Goal: Task Accomplishment & Management: Use online tool/utility

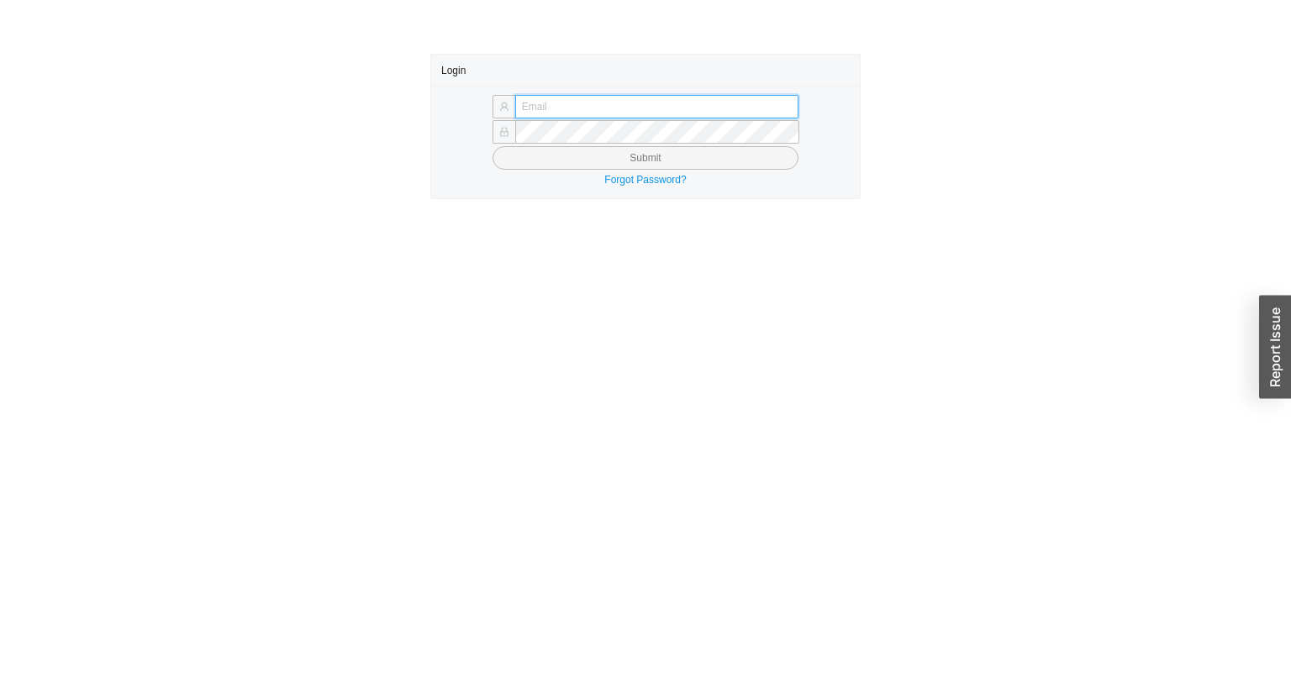
type input "[EMAIL_ADDRESS][DOMAIN_NAME]"
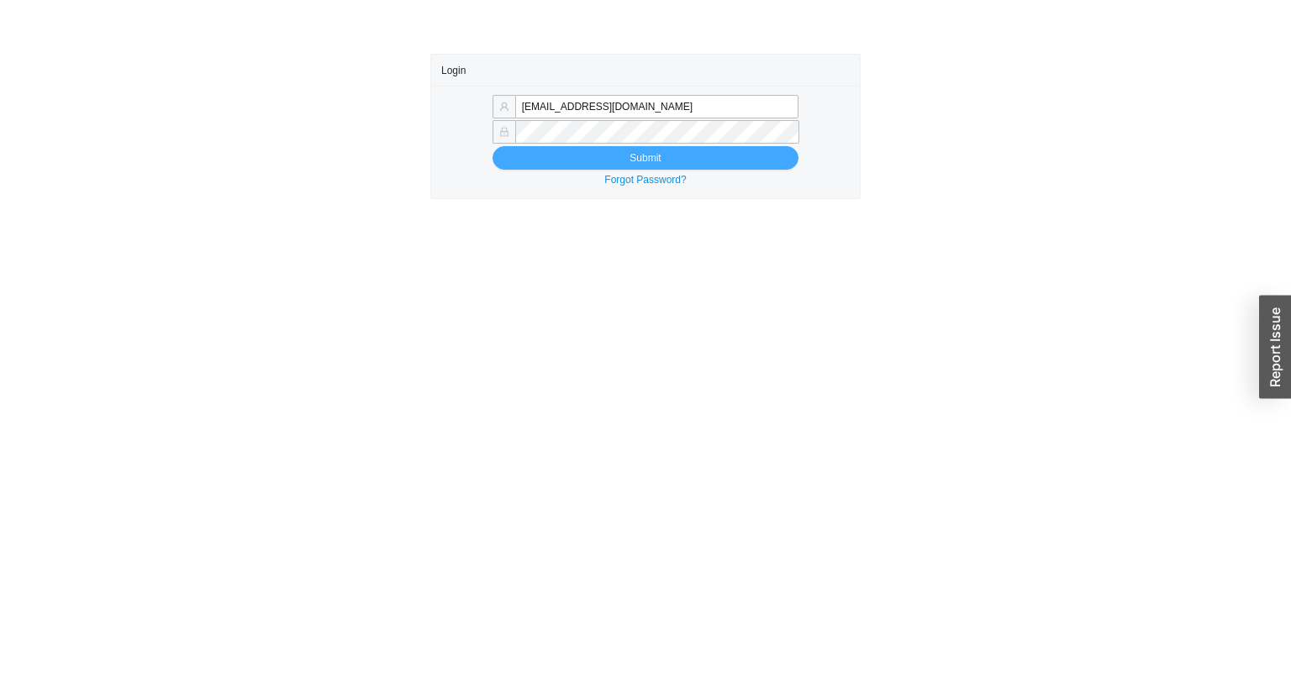
click at [601, 161] on button "Submit" at bounding box center [646, 158] width 306 height 24
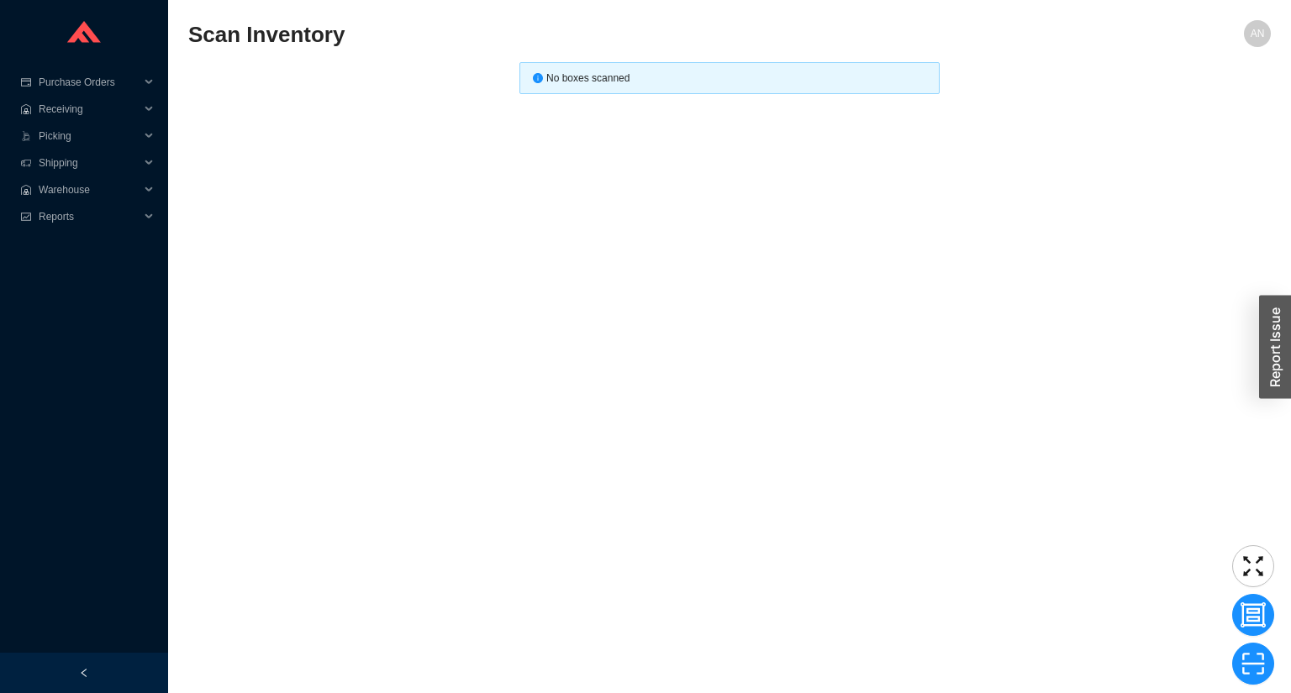
click at [393, 340] on main "Scan Inventory AN No boxes scanned" at bounding box center [729, 356] width 1083 height 673
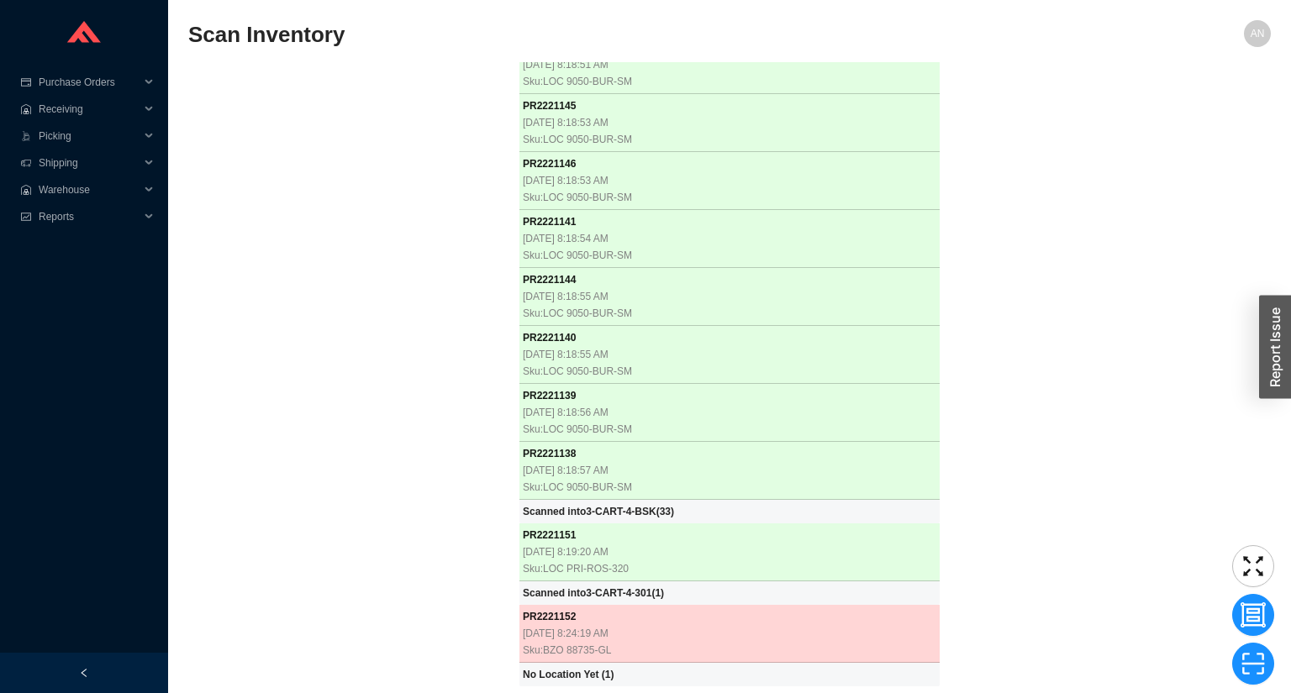
scroll to position [1480, 0]
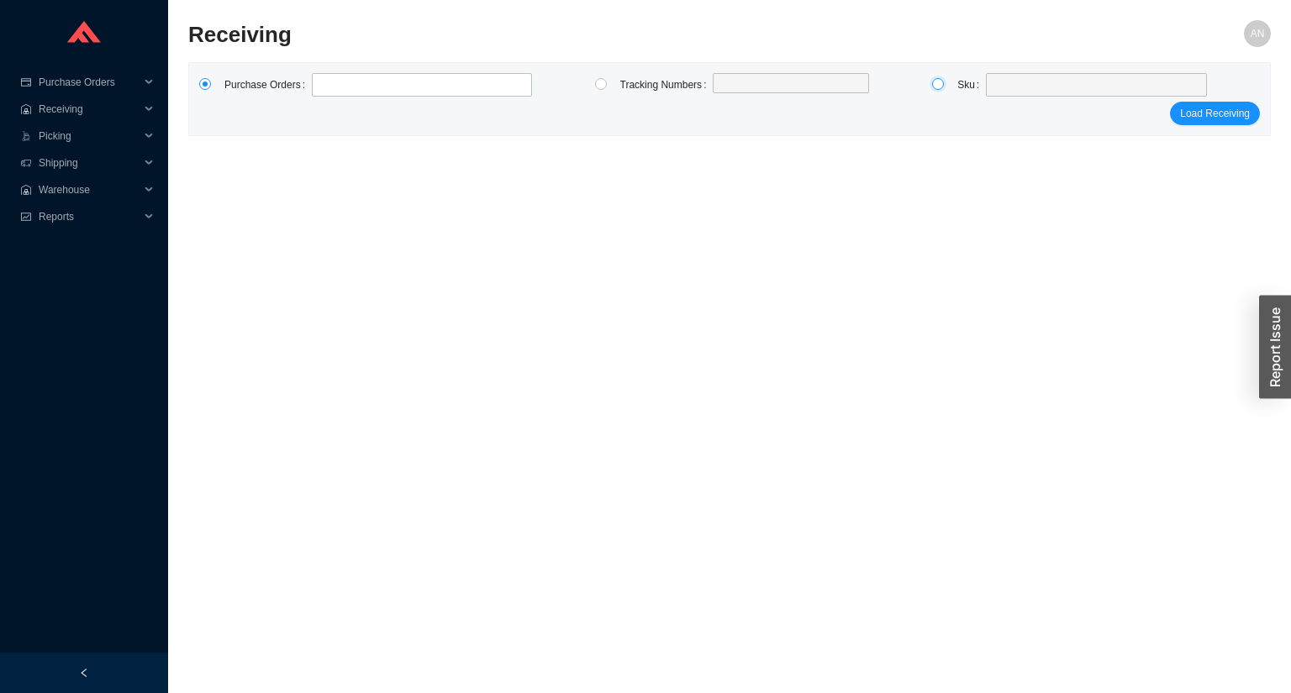
click at [941, 87] on input "radio" at bounding box center [938, 84] width 12 height 12
radio input "true"
click at [993, 88] on span at bounding box center [1097, 85] width 208 height 22
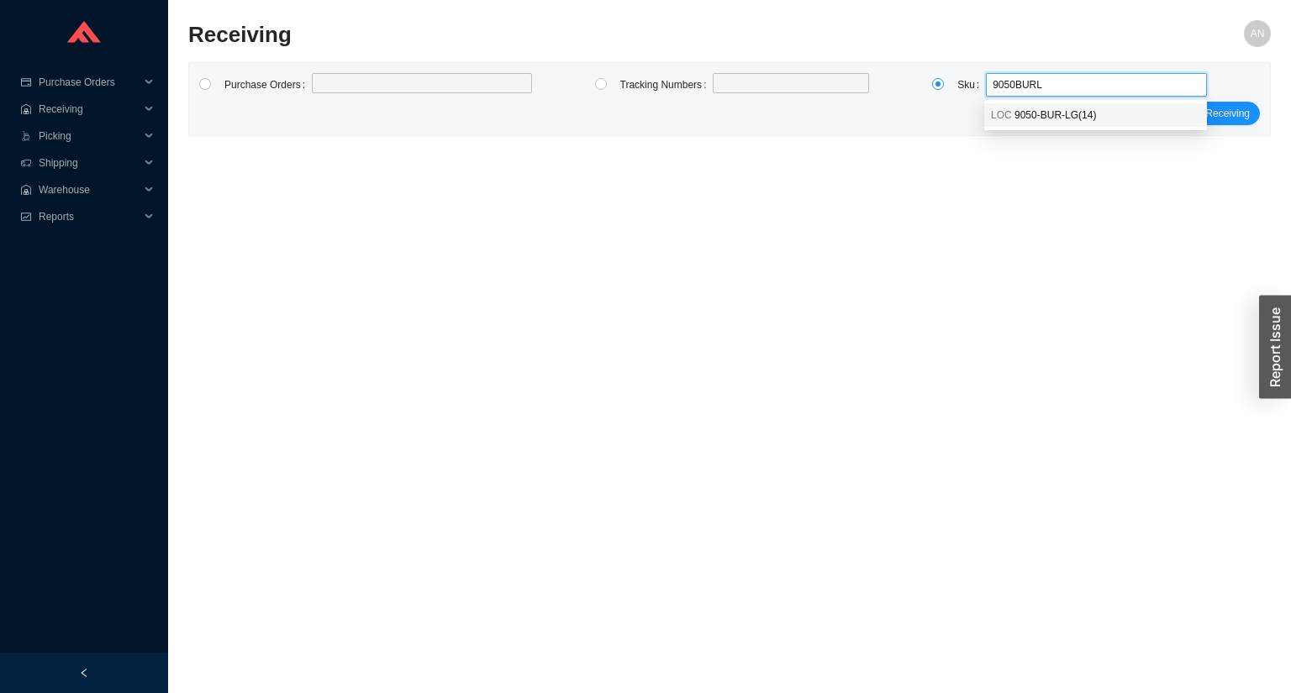
type input "9050BURLG"
click at [1032, 118] on span "9050-BUR-LG ( 14 )" at bounding box center [1056, 115] width 82 height 12
click at [1186, 113] on span "Load Receiving" at bounding box center [1215, 113] width 70 height 17
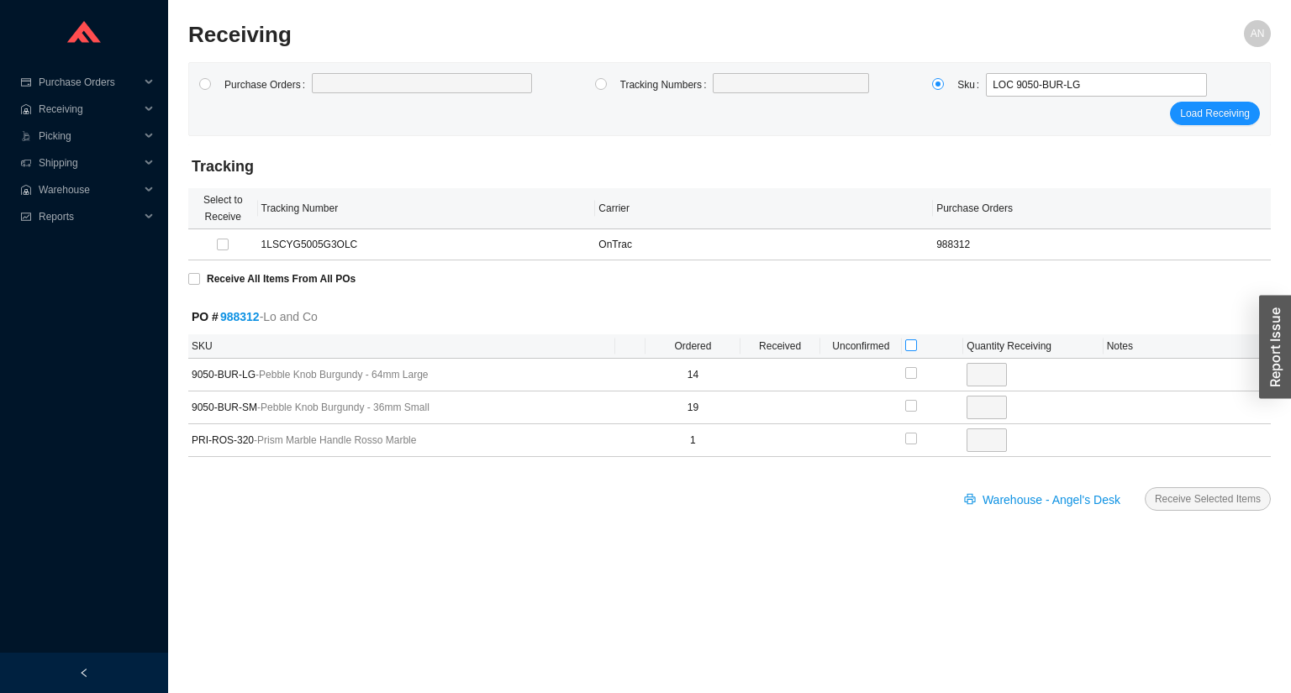
click at [912, 349] on input "checkbox" at bounding box center [911, 346] width 12 height 12
checkbox input "true"
type input "14"
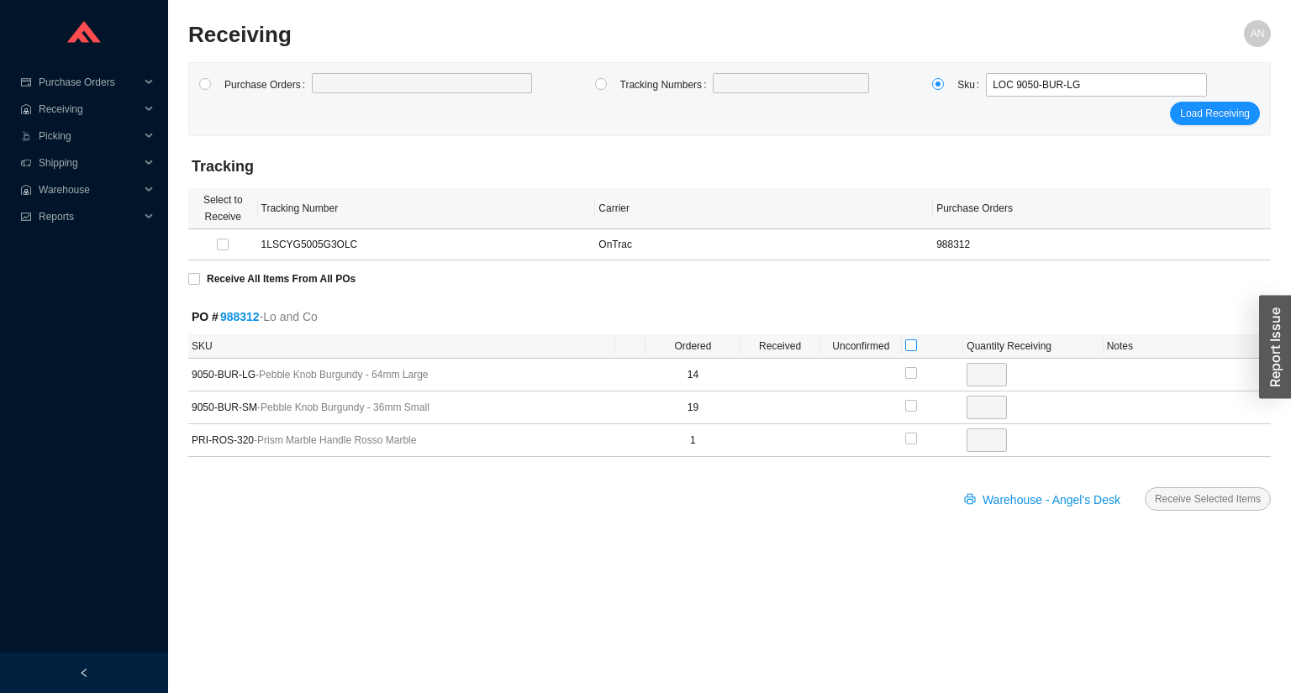
checkbox input "true"
type input "19"
checkbox input "true"
type input "1"
click at [1200, 496] on span "Receive Selected Items" at bounding box center [1208, 499] width 106 height 17
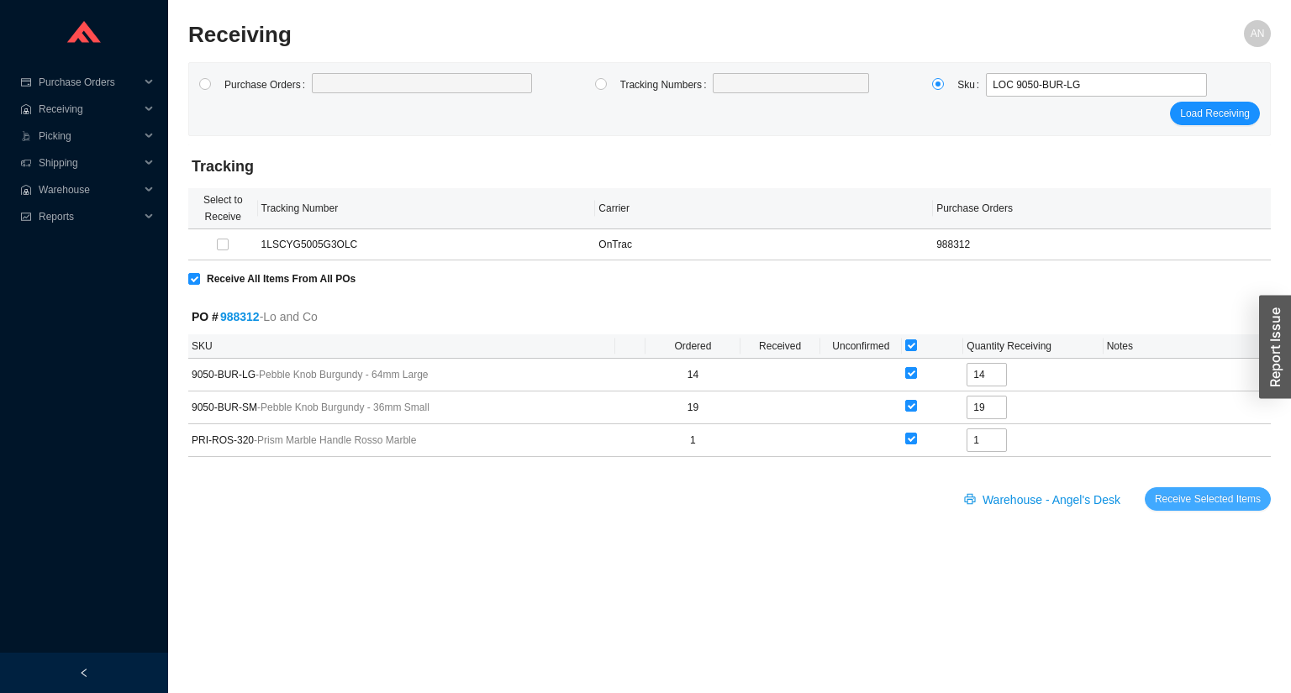
radio input "true"
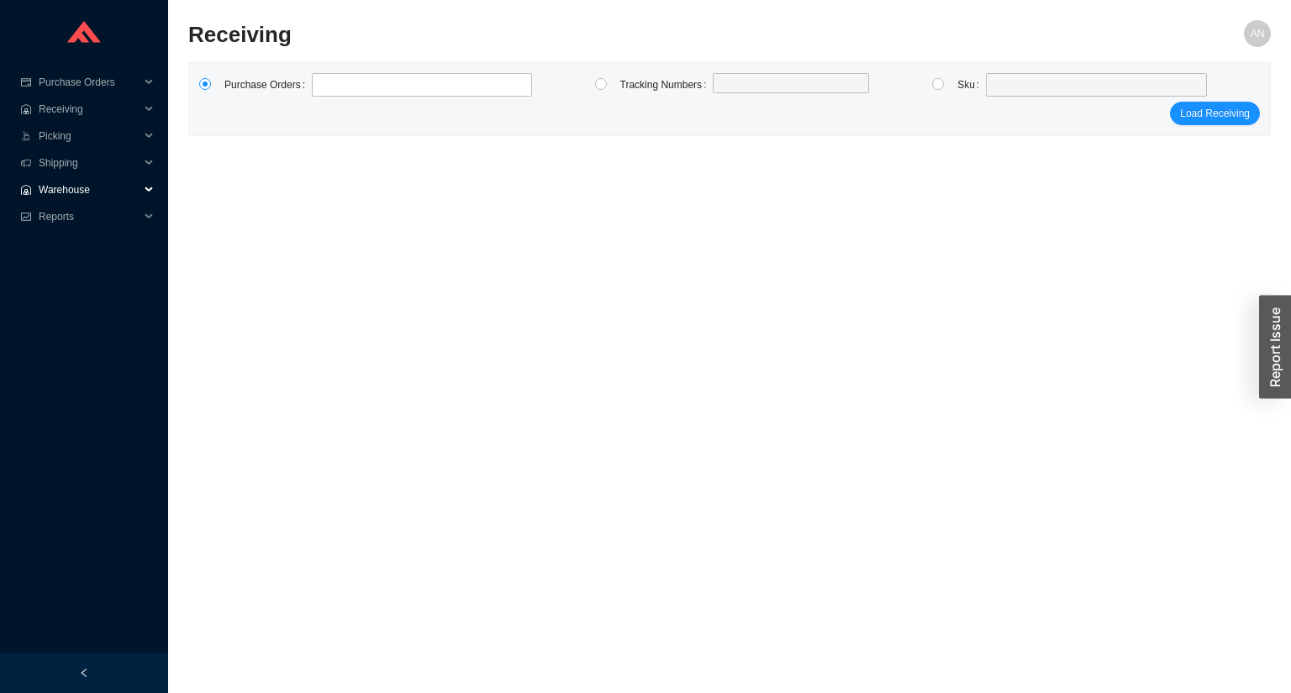
click at [74, 187] on span "Warehouse" at bounding box center [89, 190] width 101 height 27
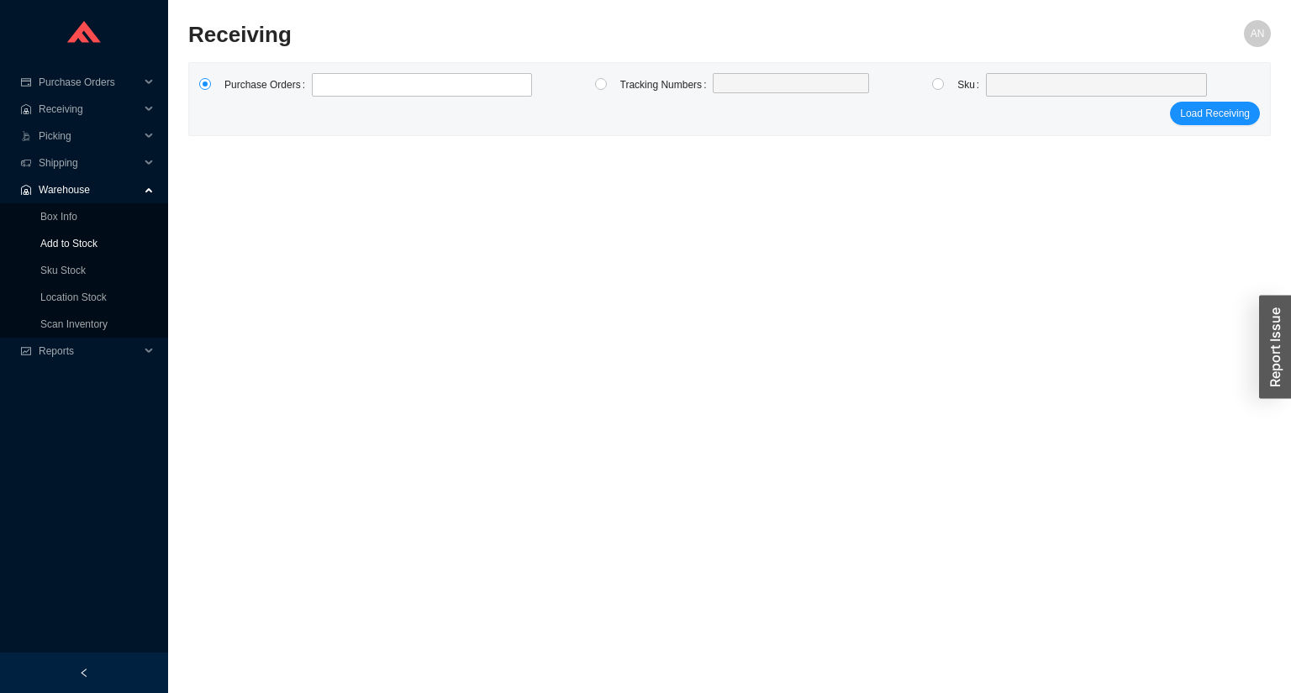
click at [76, 245] on link "Add to Stock" at bounding box center [68, 244] width 57 height 12
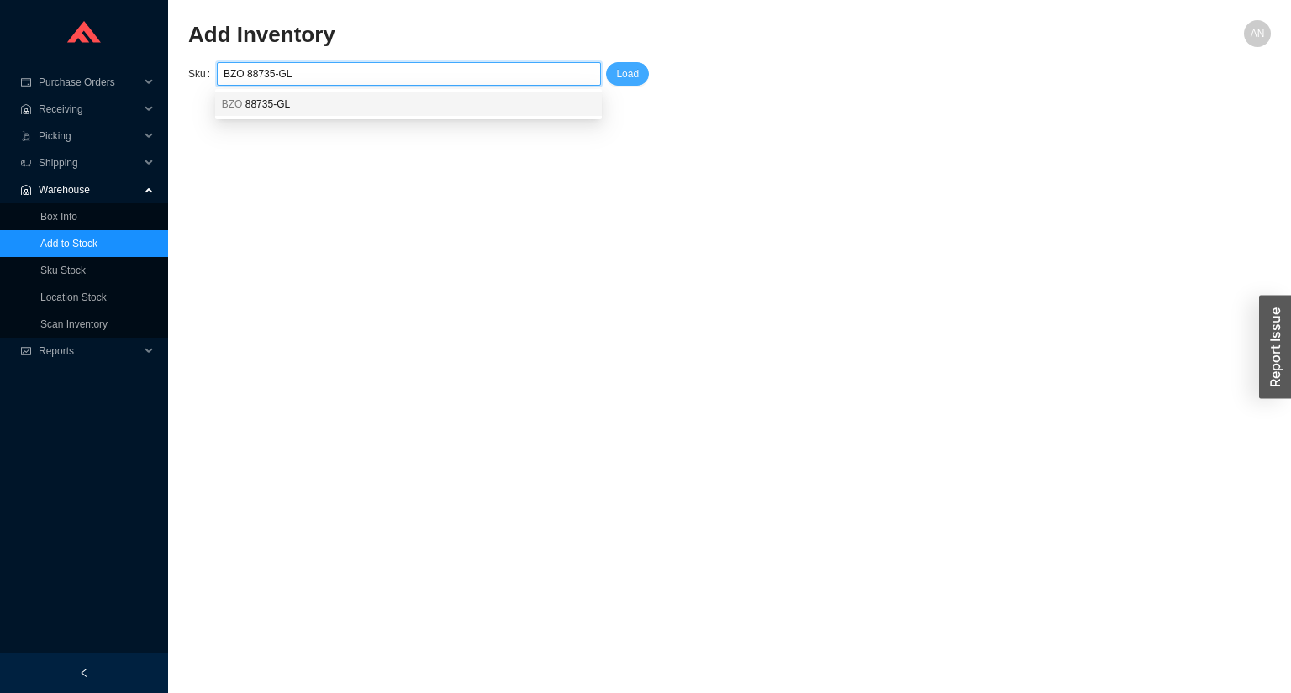
type input "BZO 88735-GL"
click at [614, 74] on button "Load" at bounding box center [627, 74] width 43 height 24
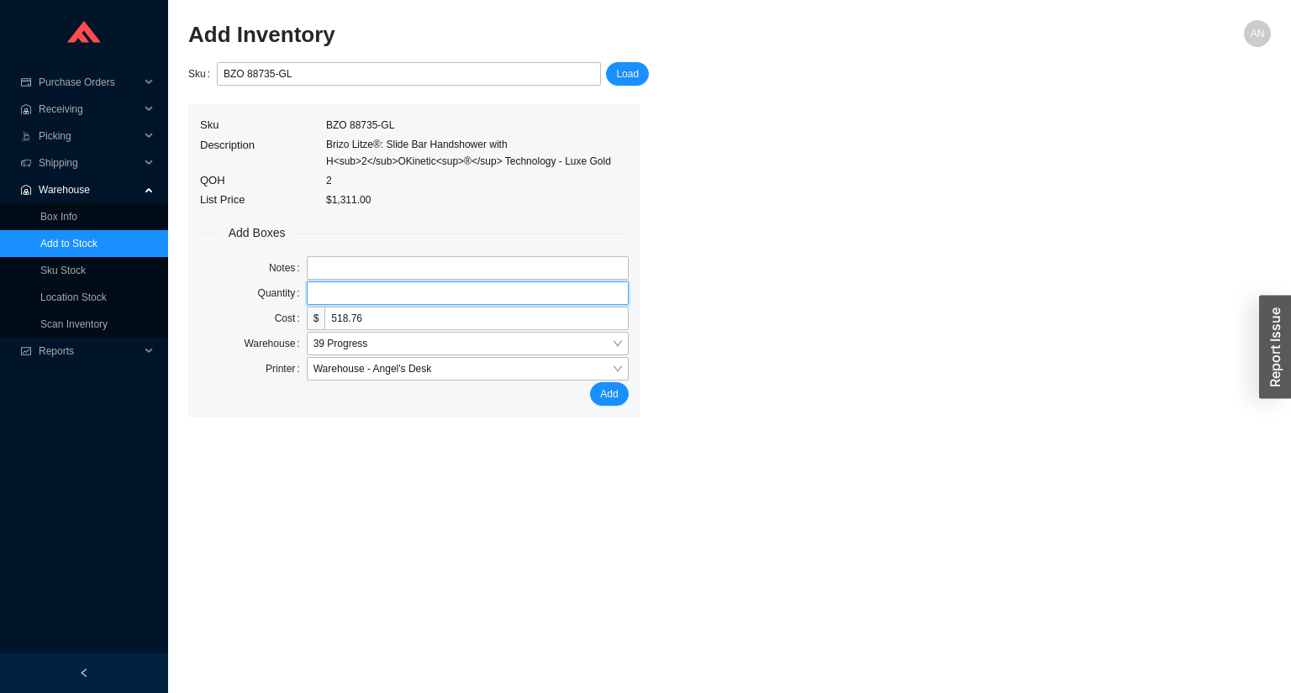
click at [338, 298] on input "tel" at bounding box center [468, 294] width 322 height 24
type input "1"
click at [590, 382] on button "Add" at bounding box center [609, 394] width 38 height 24
